Goal: Task Accomplishment & Management: Manage account settings

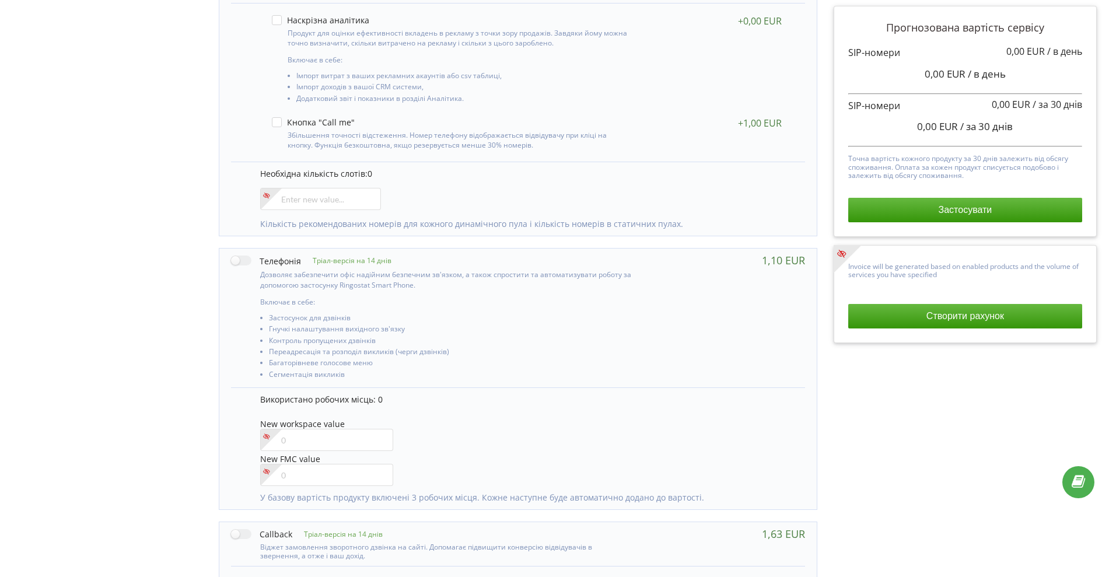
scroll to position [353, 0]
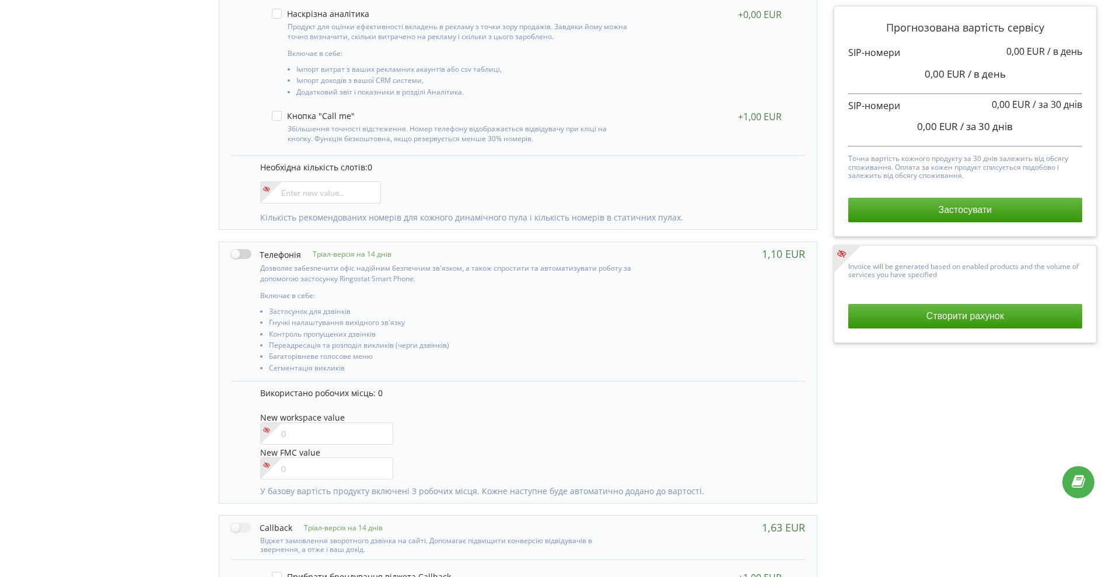
click at [242, 253] on label at bounding box center [266, 254] width 70 height 12
checkbox input "true"
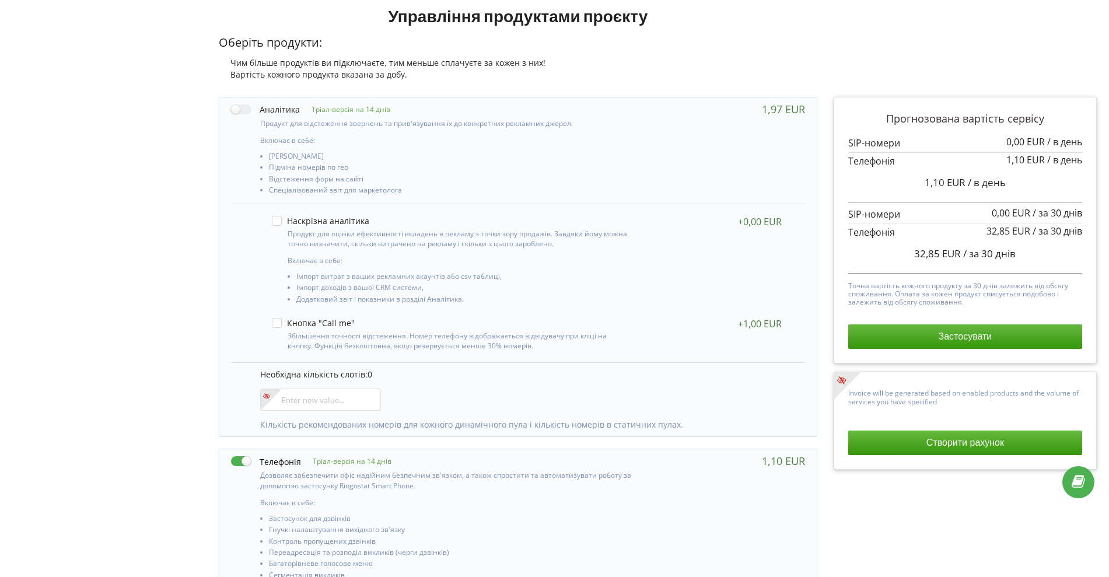
scroll to position [151, 0]
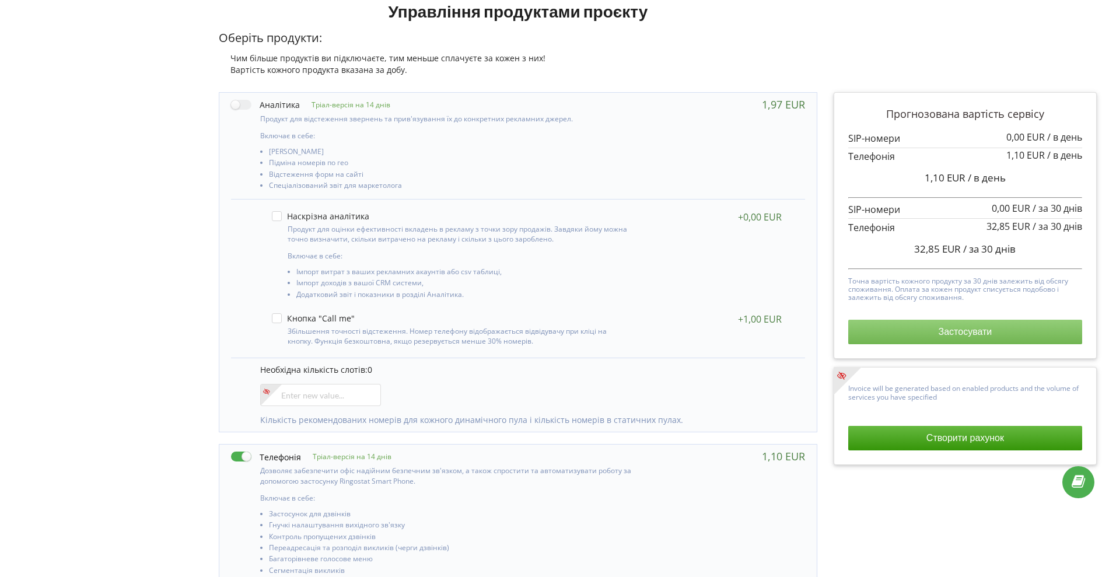
click at [953, 329] on button "Застосувати" at bounding box center [965, 332] width 234 height 25
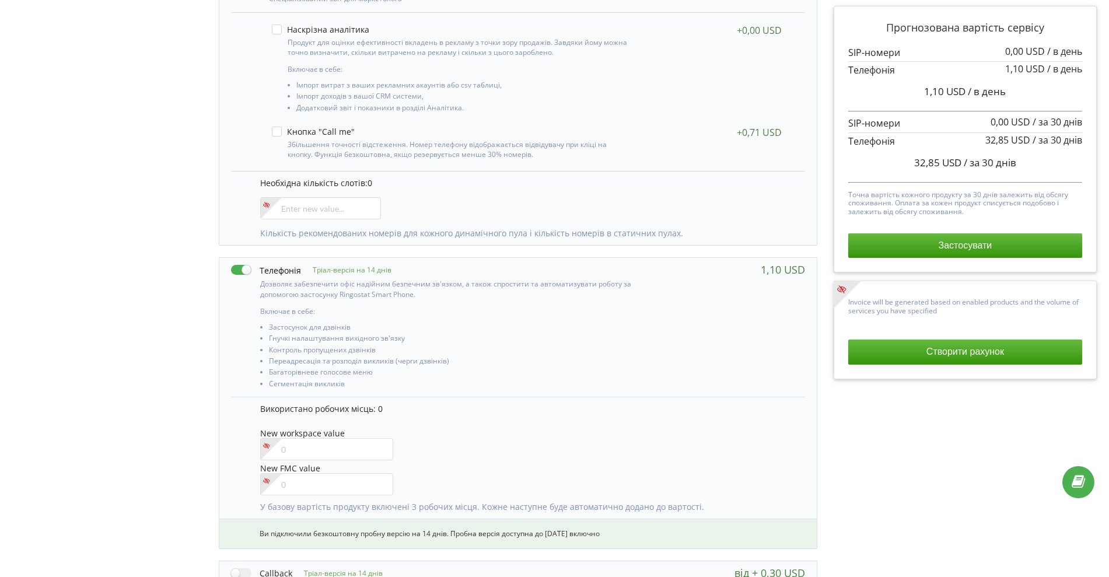
scroll to position [343, 0]
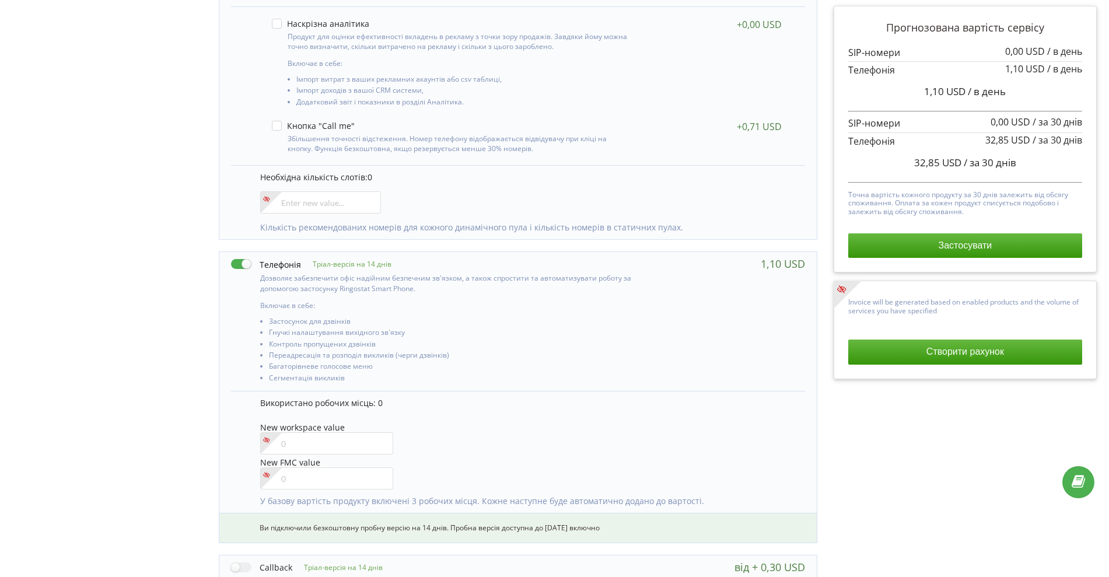
scroll to position [343, 0]
